Goal: Task Accomplishment & Management: Manage account settings

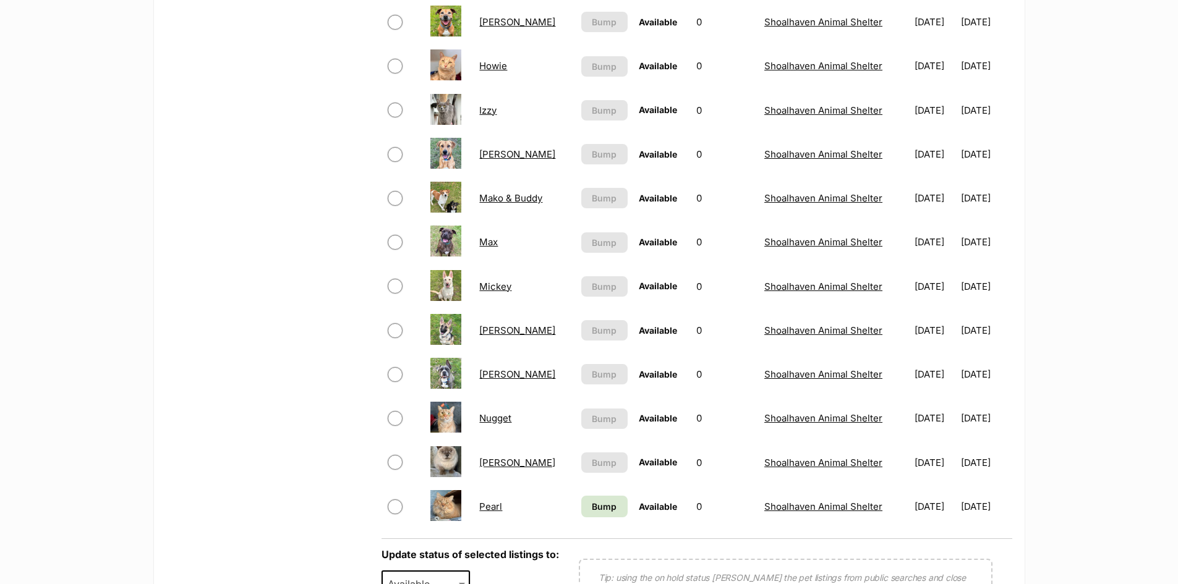
scroll to position [804, 0]
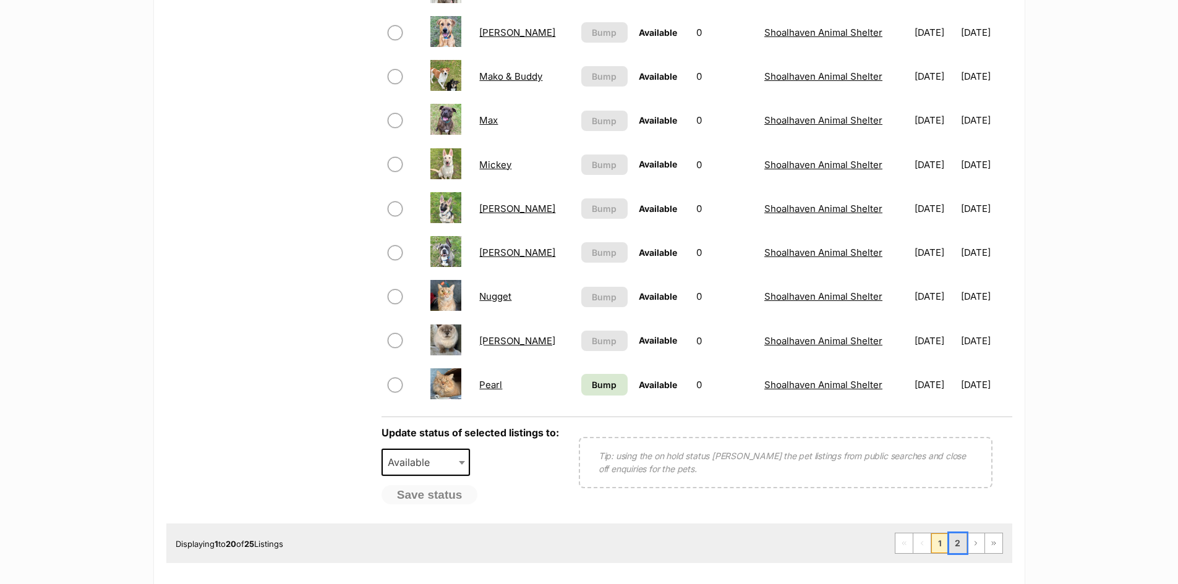
click at [955, 545] on link "2" at bounding box center [957, 544] width 17 height 20
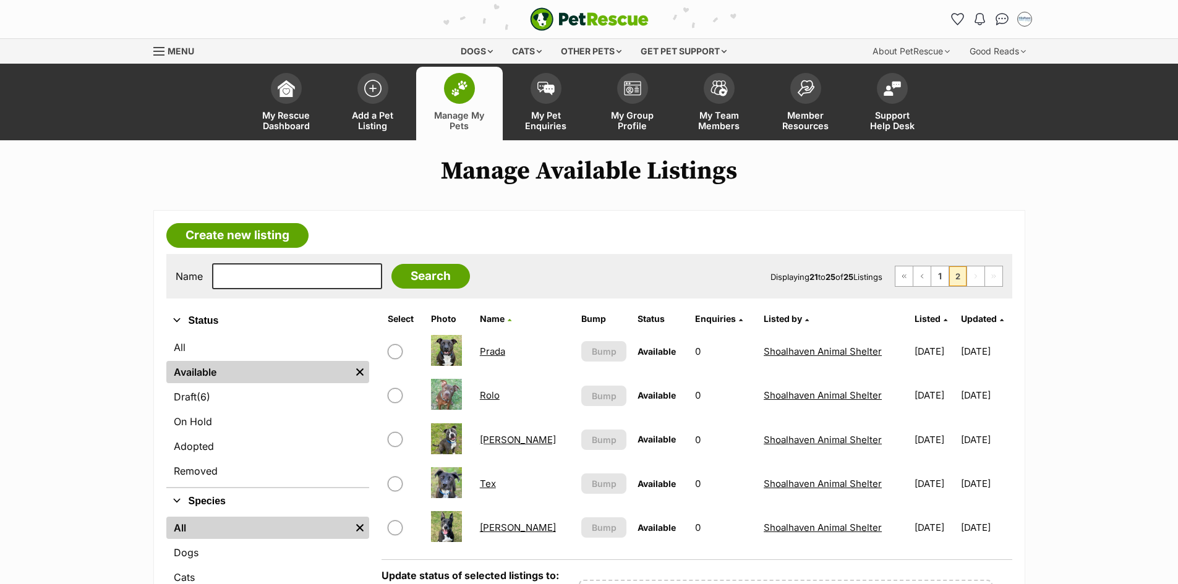
click at [497, 395] on link "Rolo" at bounding box center [490, 396] width 20 height 12
